Goal: Task Accomplishment & Management: Manage account settings

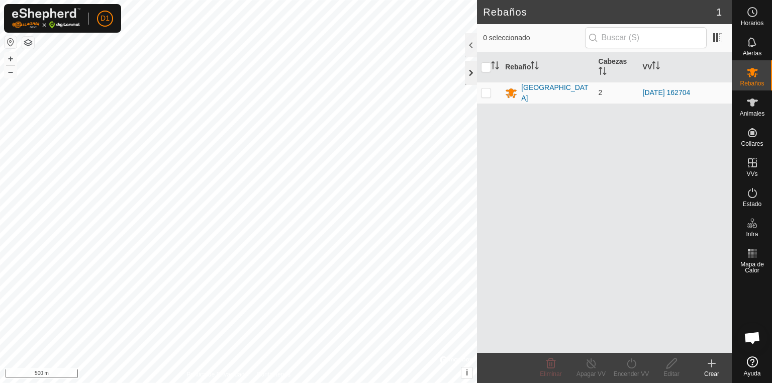
click at [468, 68] on div at bounding box center [471, 73] width 12 height 24
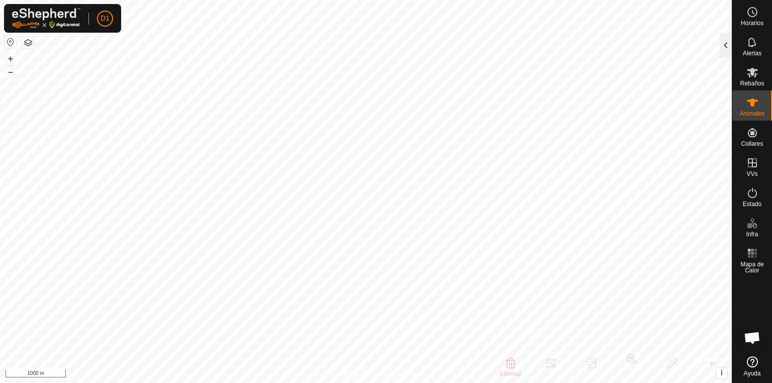
click at [724, 45] on div at bounding box center [726, 45] width 12 height 24
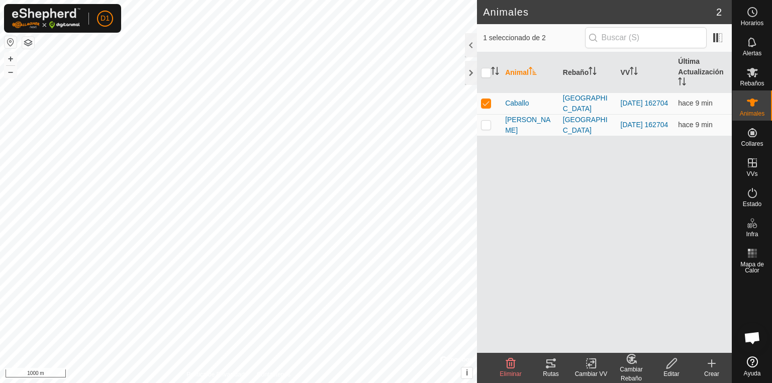
click at [554, 368] on icon at bounding box center [551, 364] width 9 height 8
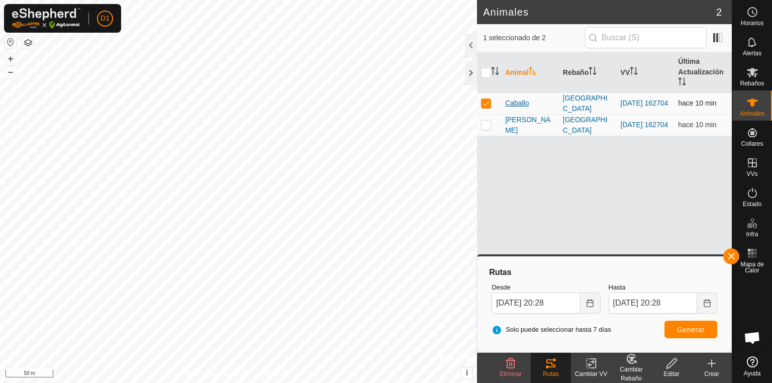
click at [519, 103] on span "Caballo" at bounding box center [517, 103] width 24 height 11
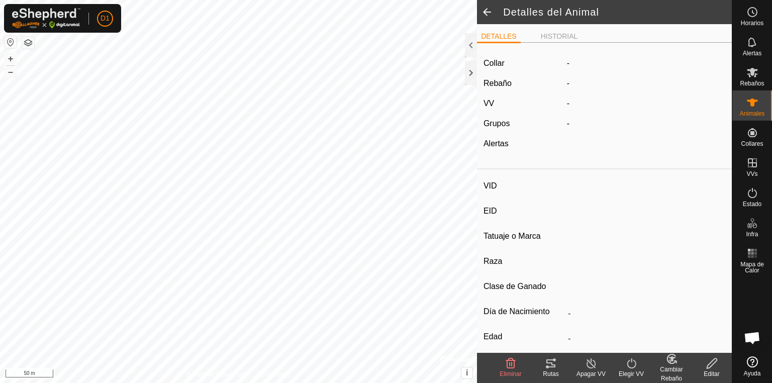
type input "Caballo"
type input "-"
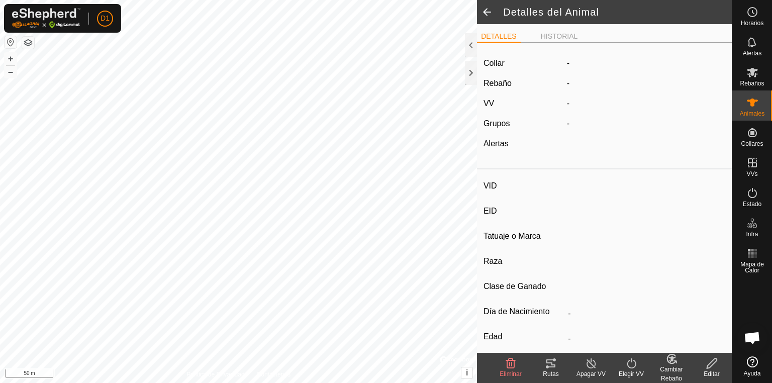
type input "0 kg"
type input "-"
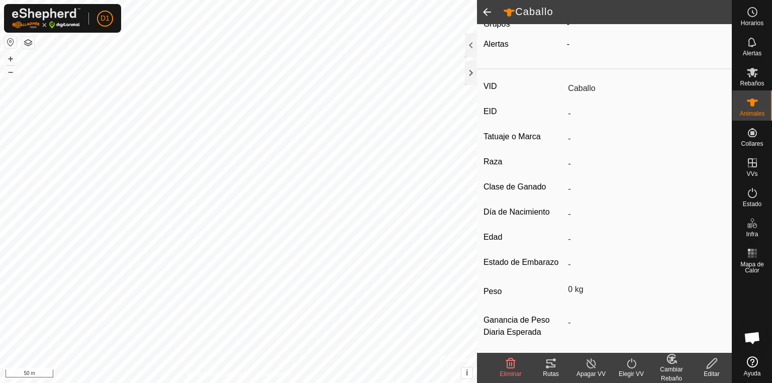
scroll to position [109, 0]
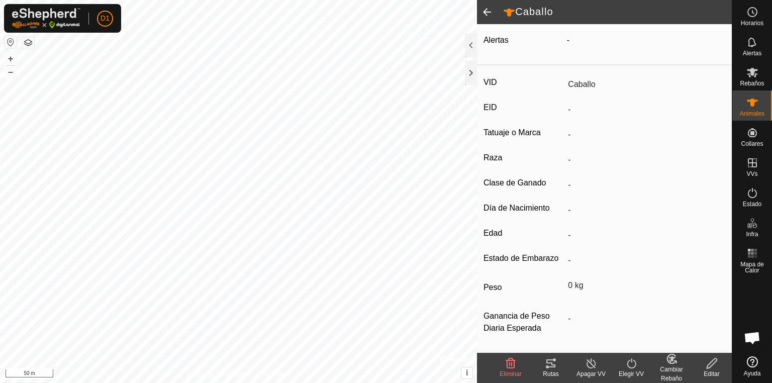
click at [554, 368] on icon at bounding box center [551, 364] width 9 height 8
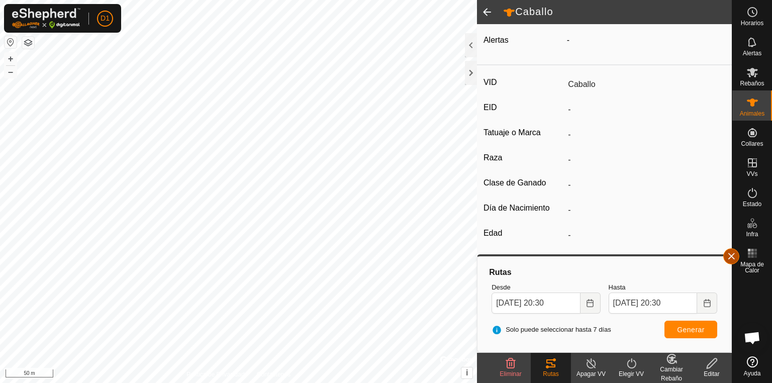
click at [730, 254] on button "button" at bounding box center [732, 256] width 16 height 16
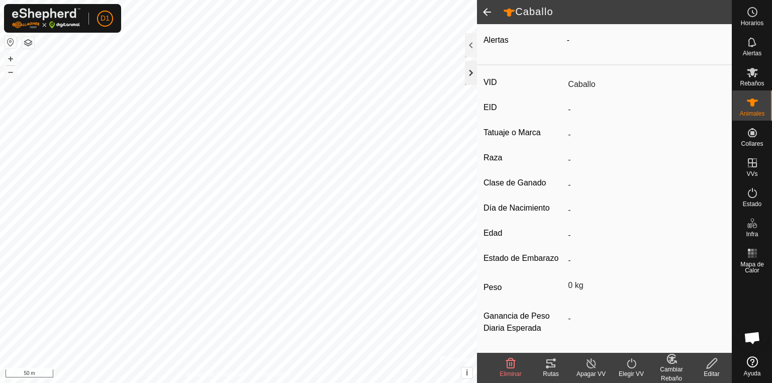
click at [467, 71] on div at bounding box center [471, 73] width 12 height 24
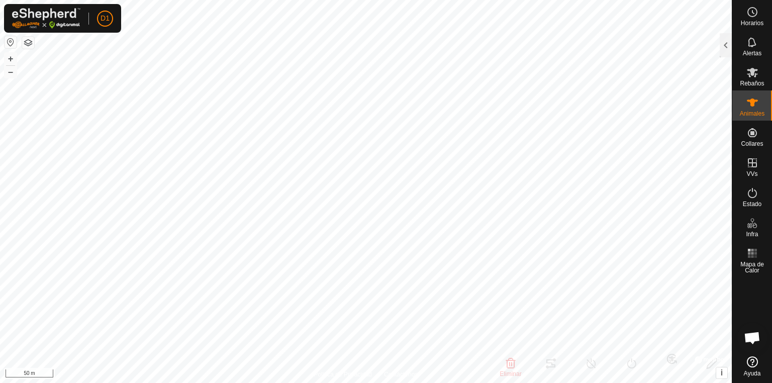
scroll to position [214, 0]
type input "[PERSON_NAME]"
type input "-"
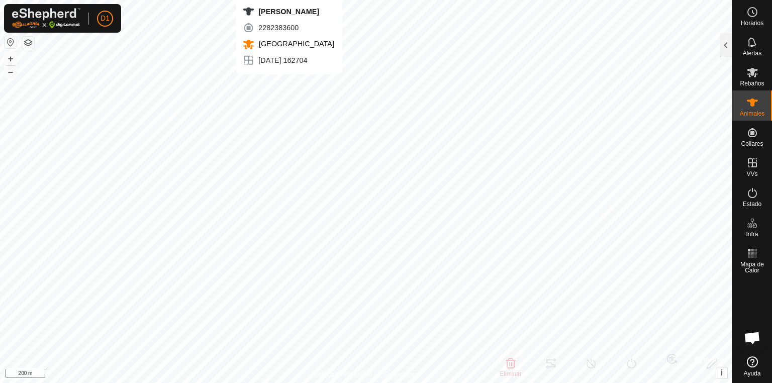
type input "-"
type input "0 kg"
type input "-"
click at [728, 51] on div at bounding box center [726, 45] width 12 height 24
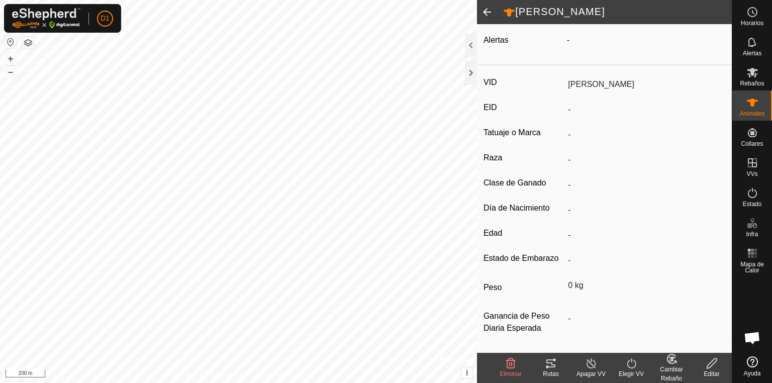
scroll to position [109, 0]
click at [558, 367] on tracks-svg-icon at bounding box center [551, 364] width 40 height 12
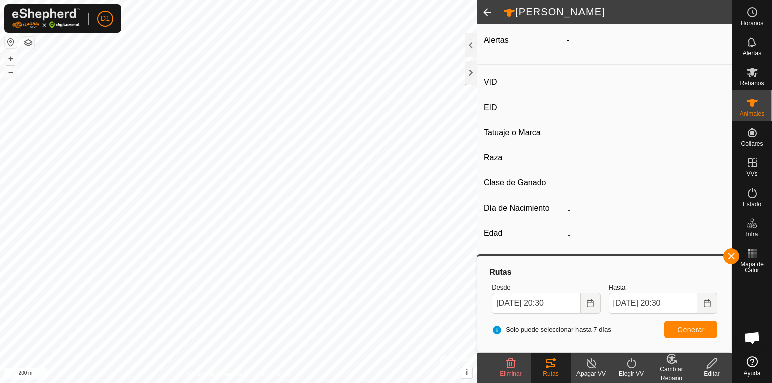
type input "Caballo"
type input "-"
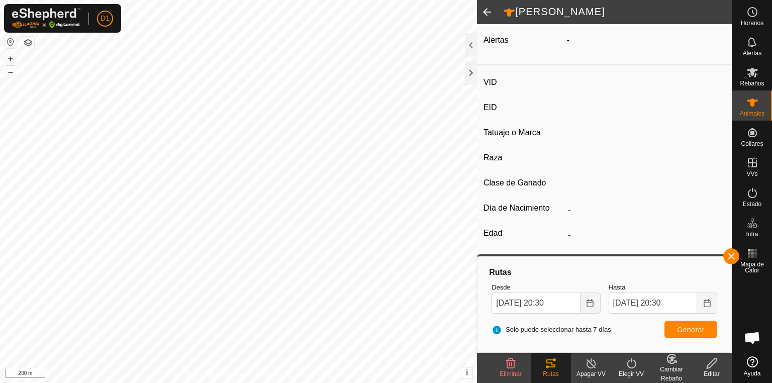
type input "0 kg"
type input "-"
click at [471, 70] on div at bounding box center [471, 73] width 12 height 24
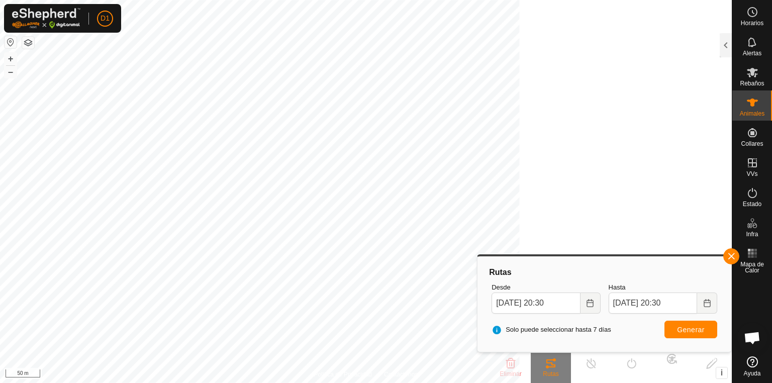
scroll to position [214, 0]
click at [736, 255] on button "button" at bounding box center [732, 256] width 16 height 16
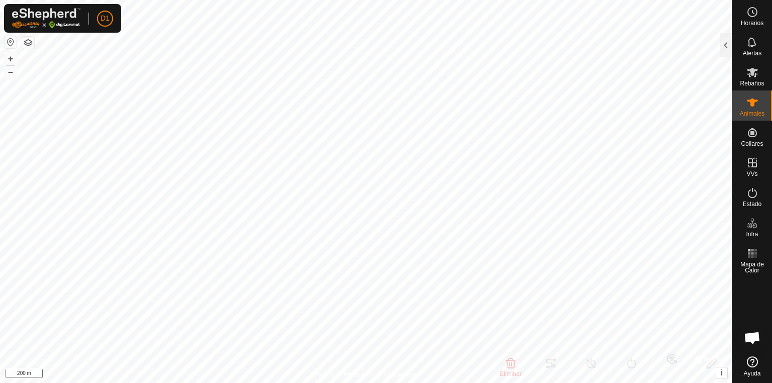
click at [450, 383] on html "D1 Horarios Alertas Rebaños Animales Collares VVs Estado Infra Mapa de Calor Ay…" at bounding box center [386, 191] width 772 height 383
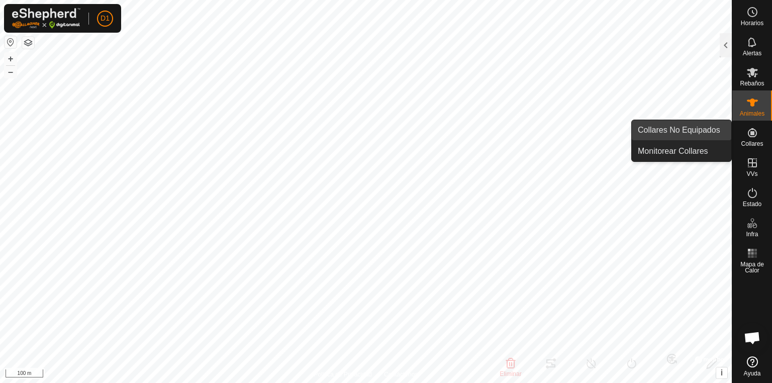
click at [689, 134] on link "Collares No Equipados" at bounding box center [682, 130] width 100 height 20
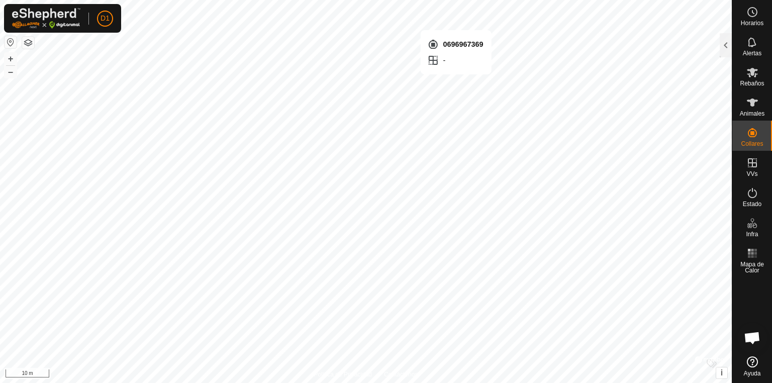
checkbox input "true"
click at [730, 52] on div at bounding box center [726, 45] width 12 height 24
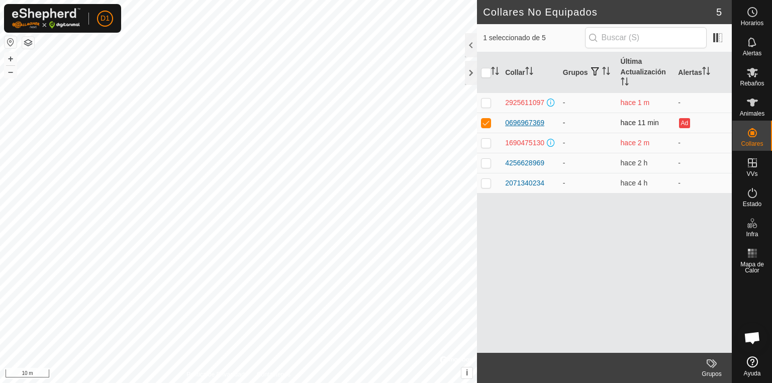
click at [529, 122] on div "0696967369" at bounding box center [524, 123] width 39 height 11
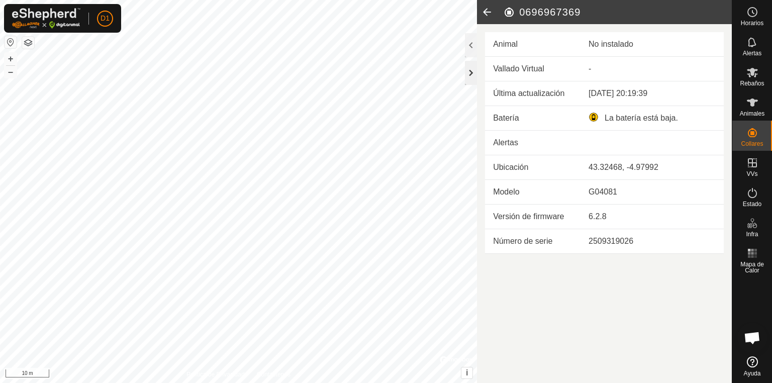
click at [473, 71] on div at bounding box center [471, 73] width 12 height 24
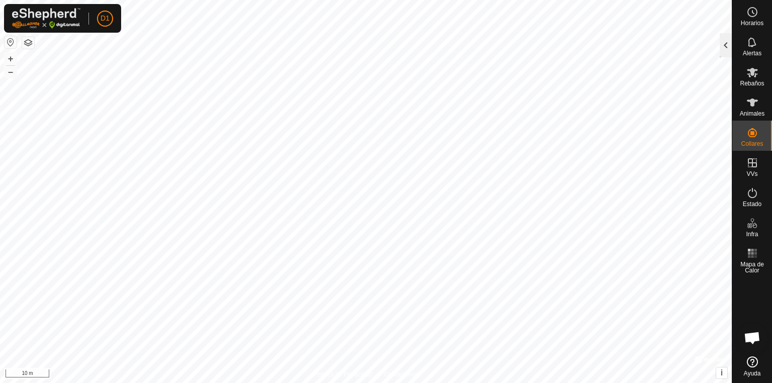
click at [726, 44] on div at bounding box center [726, 45] width 12 height 24
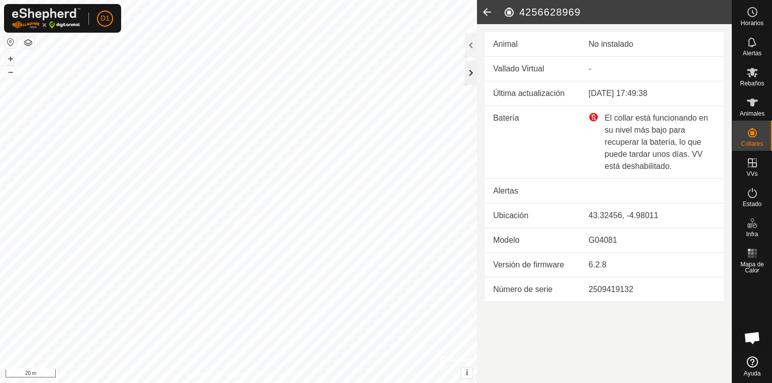
click at [469, 68] on div at bounding box center [471, 73] width 12 height 24
